Goal: Task Accomplishment & Management: Manage account settings

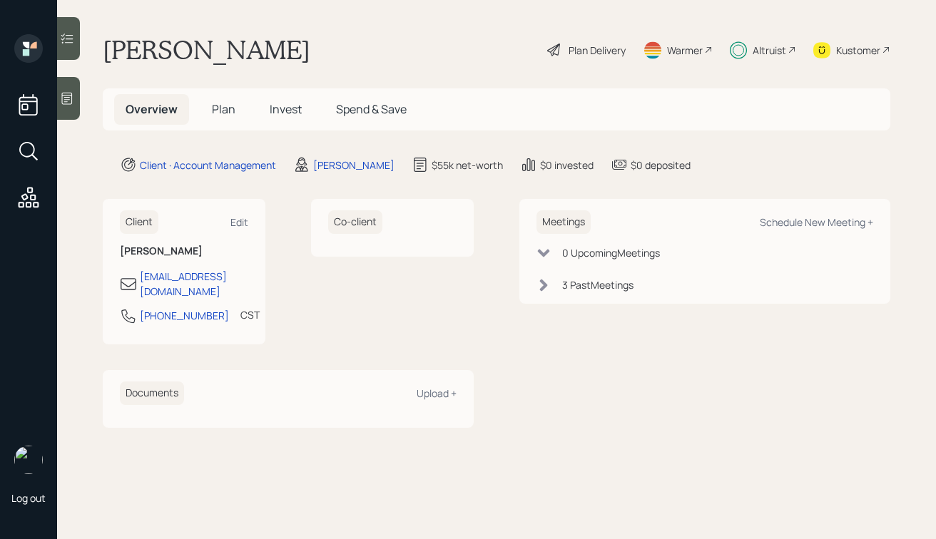
click at [265, 108] on h5 "Invest" at bounding box center [285, 109] width 55 height 31
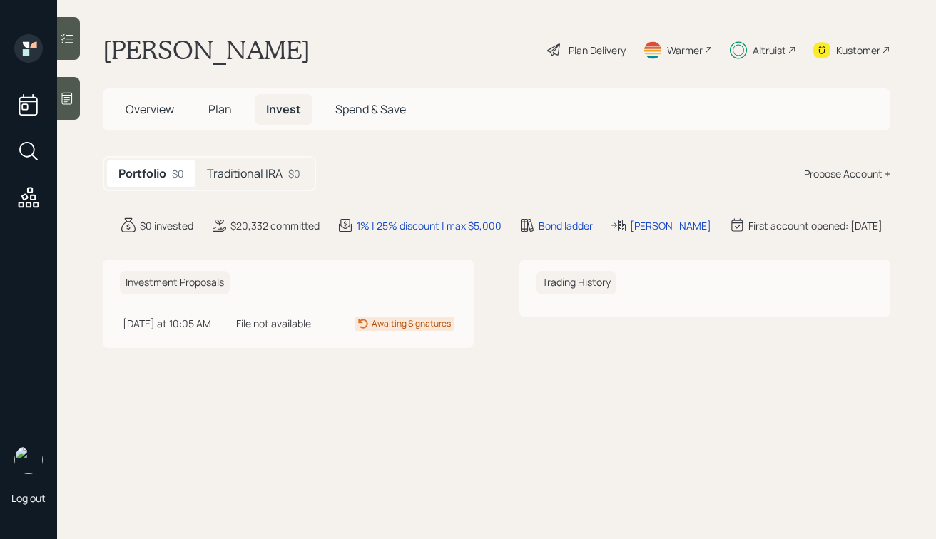
click at [248, 180] on h5 "Traditional IRA" at bounding box center [245, 174] width 76 height 14
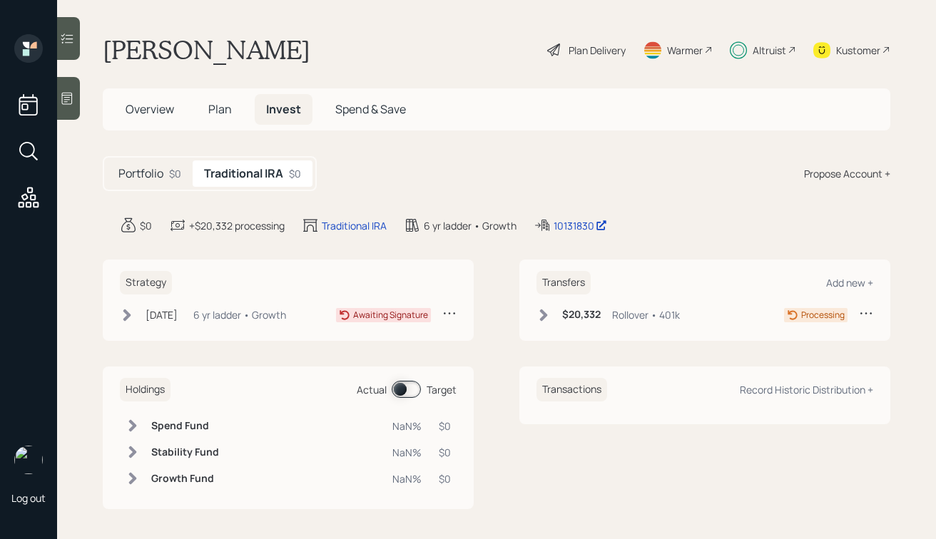
click at [136, 311] on div "Aug 12, 2025 Tuesday, August 12, 2025 2:29 PM EDT 6 yr ladder • Growth" at bounding box center [203, 315] width 166 height 18
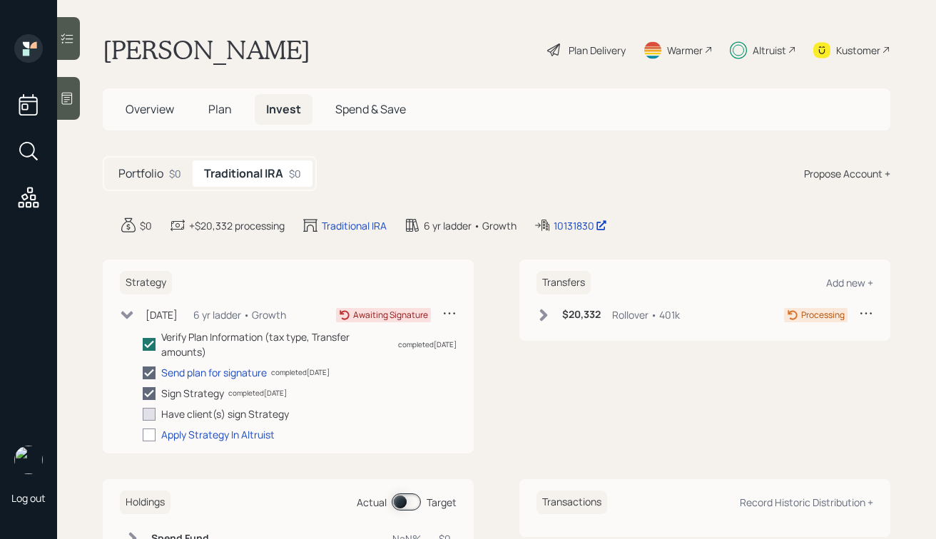
click at [128, 313] on icon at bounding box center [127, 315] width 12 height 8
